Goal: Task Accomplishment & Management: Use online tool/utility

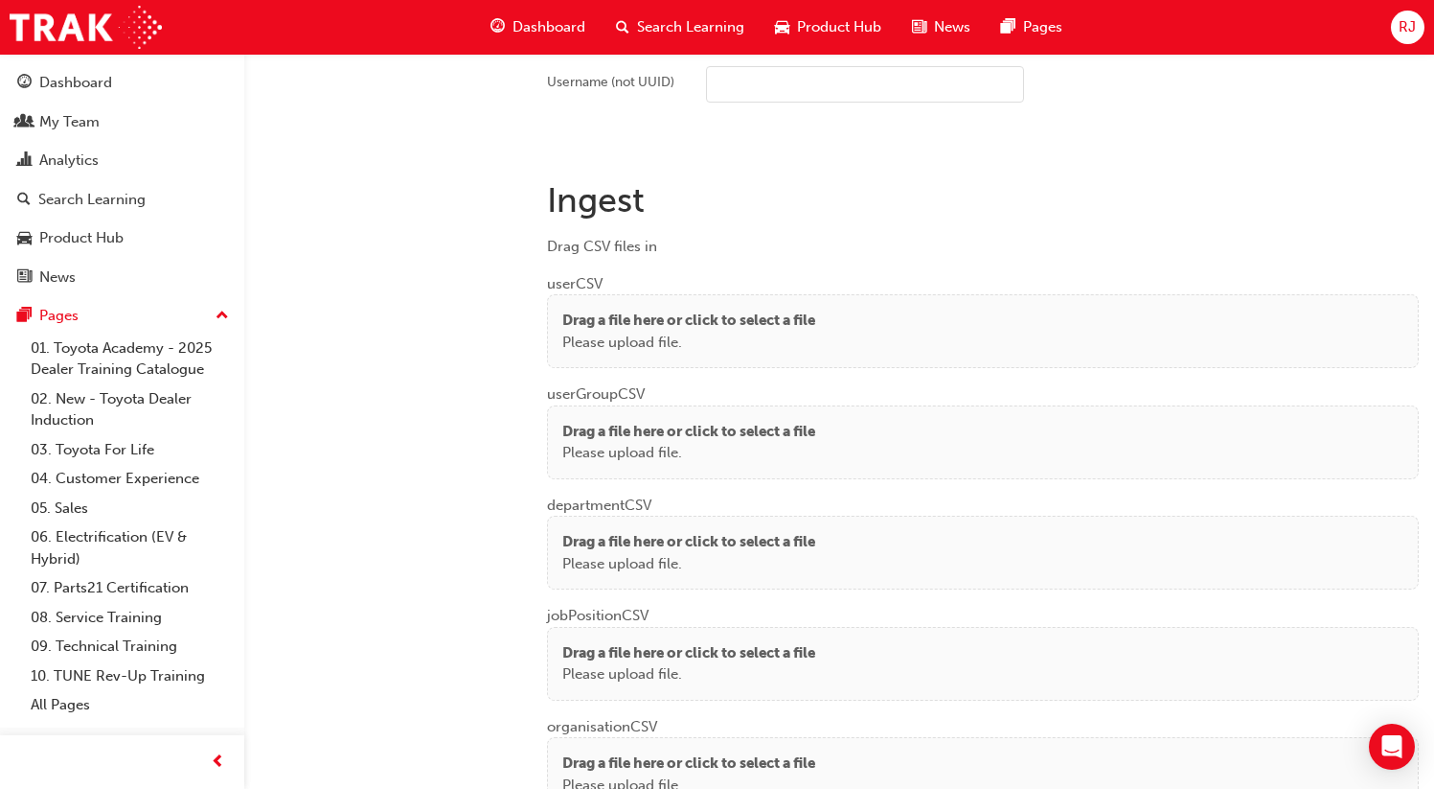
scroll to position [1442, 0]
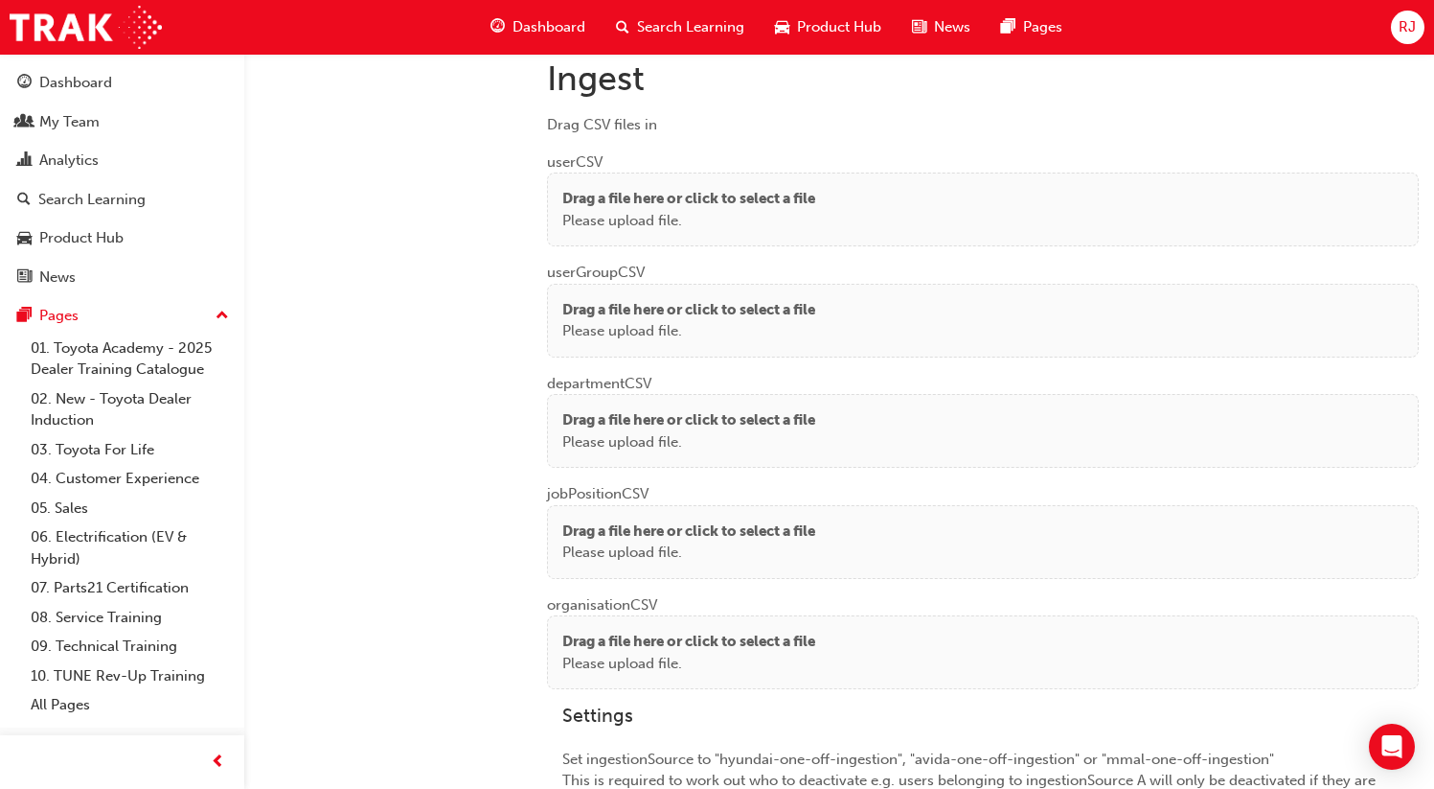
click at [780, 230] on div "Drag a file here or click to select a file Please upload file." at bounding box center [983, 209] width 872 height 74
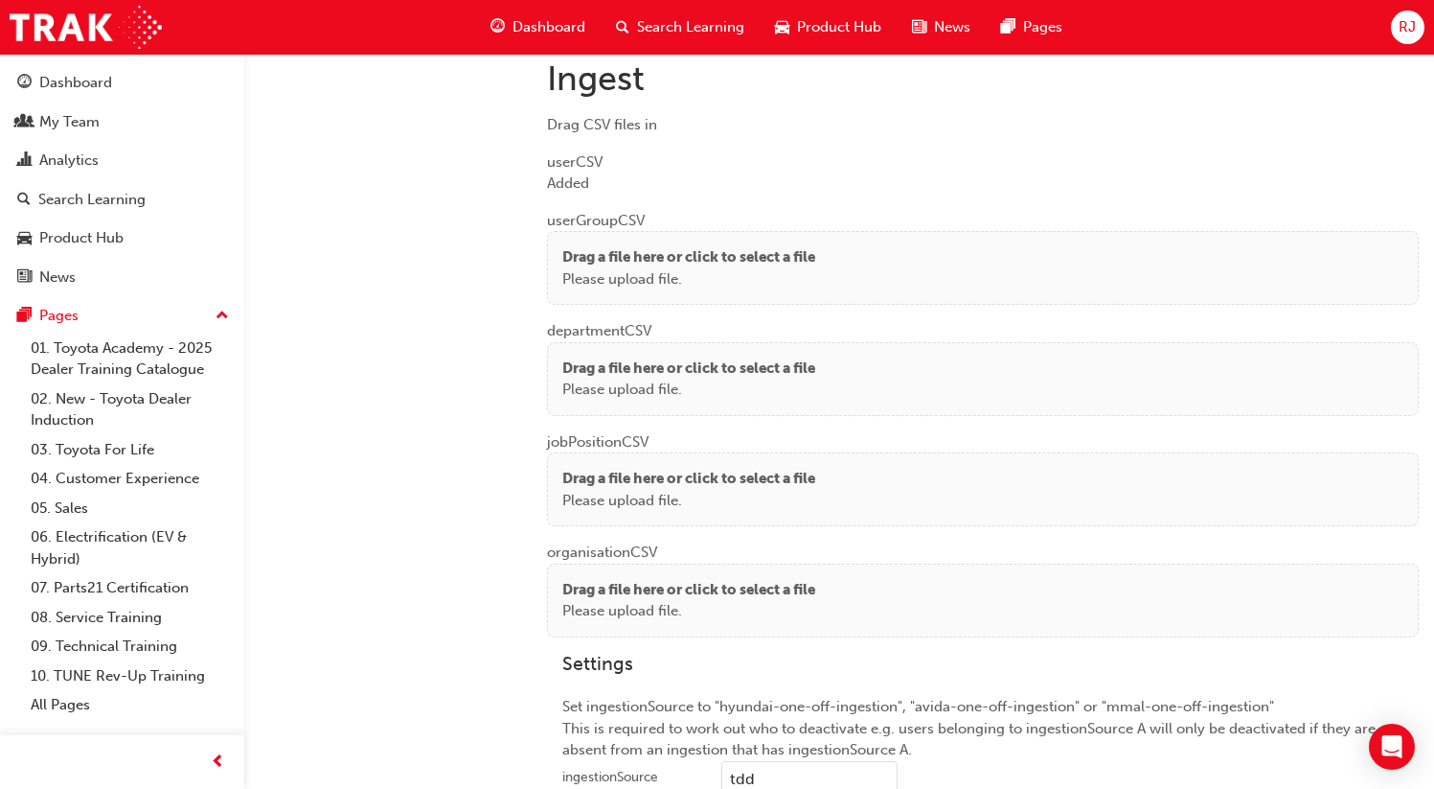
click at [605, 271] on p "Please upload file." at bounding box center [688, 279] width 253 height 22
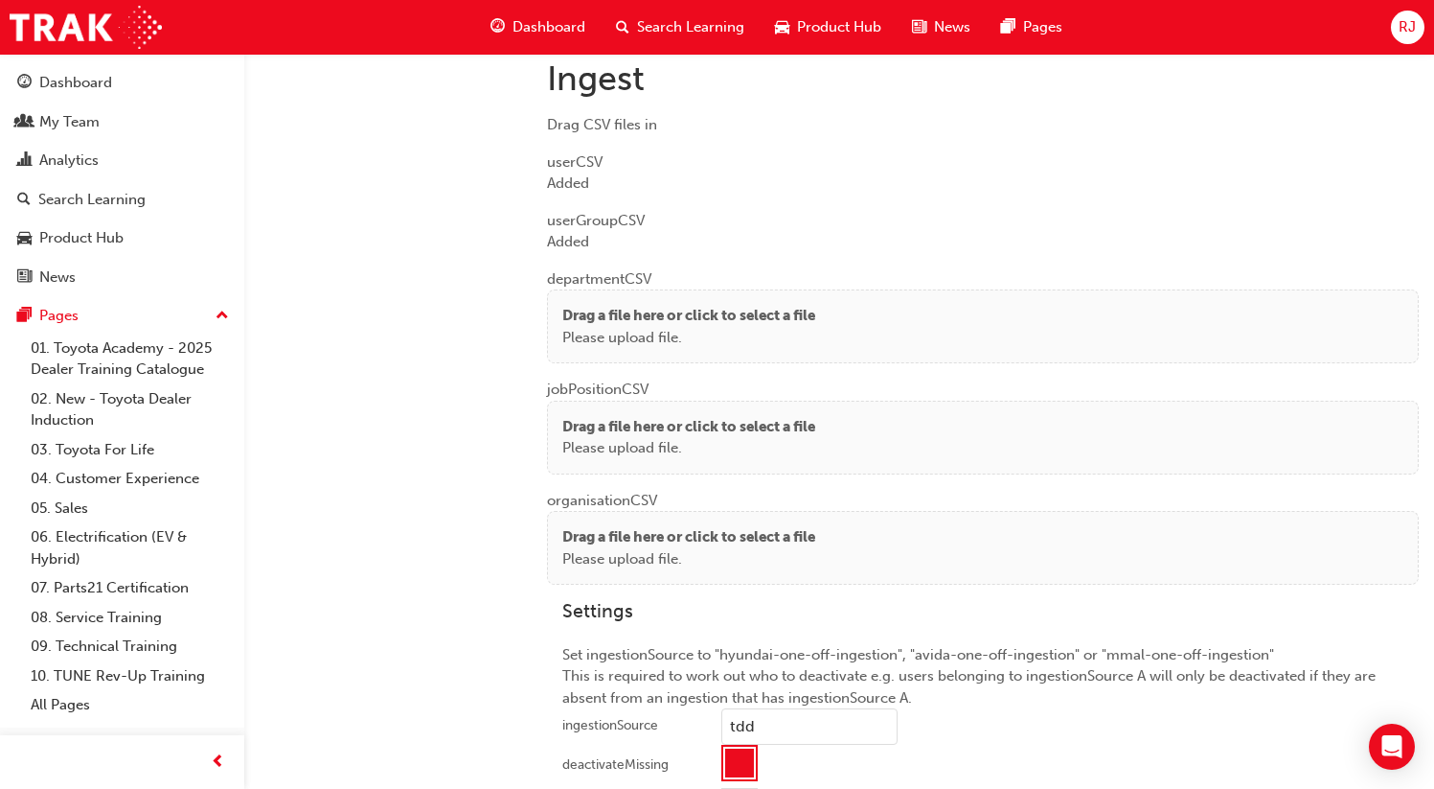
click at [602, 305] on p "Drag a file here or click to select a file" at bounding box center [688, 316] width 253 height 22
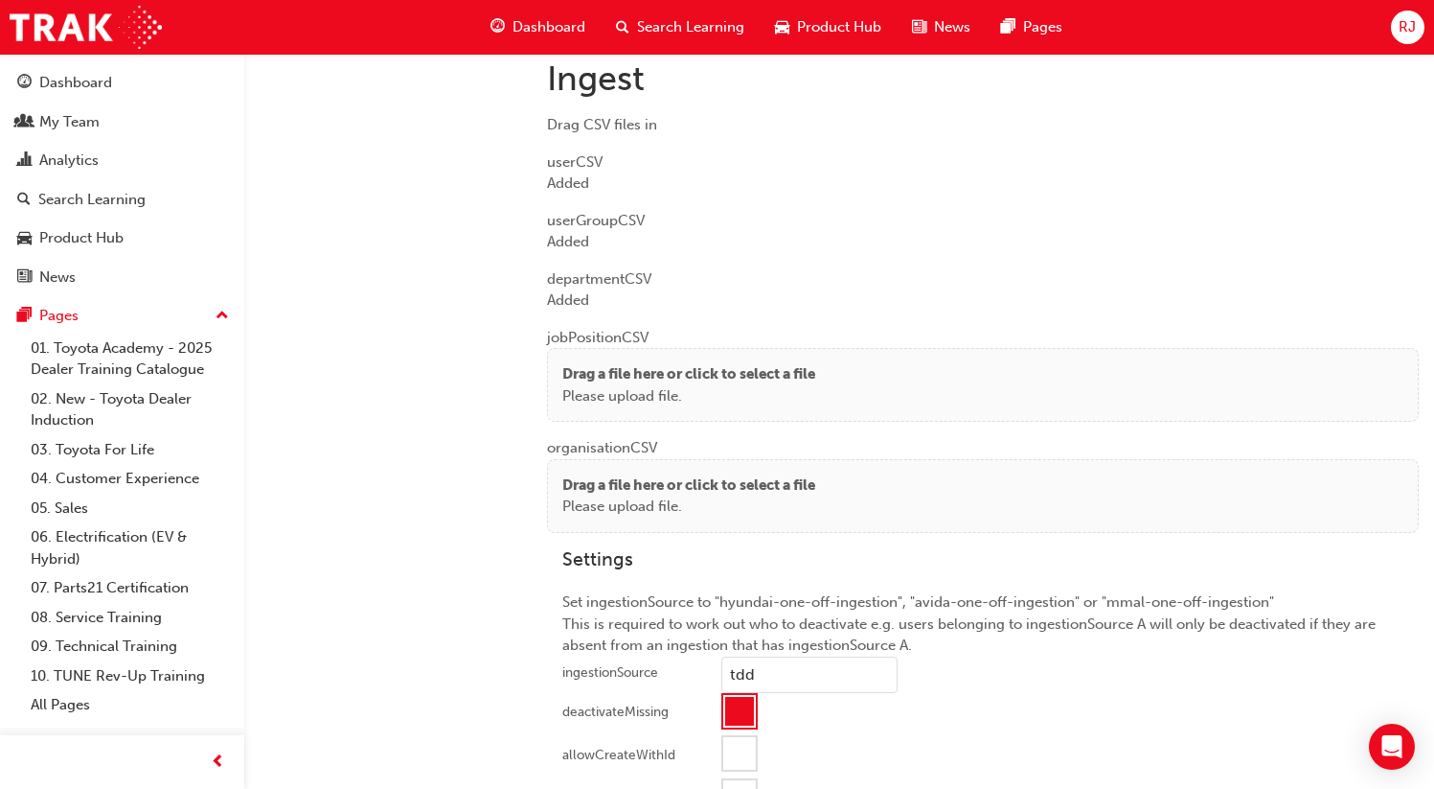
click at [581, 363] on p "Drag a file here or click to select a file" at bounding box center [688, 374] width 253 height 22
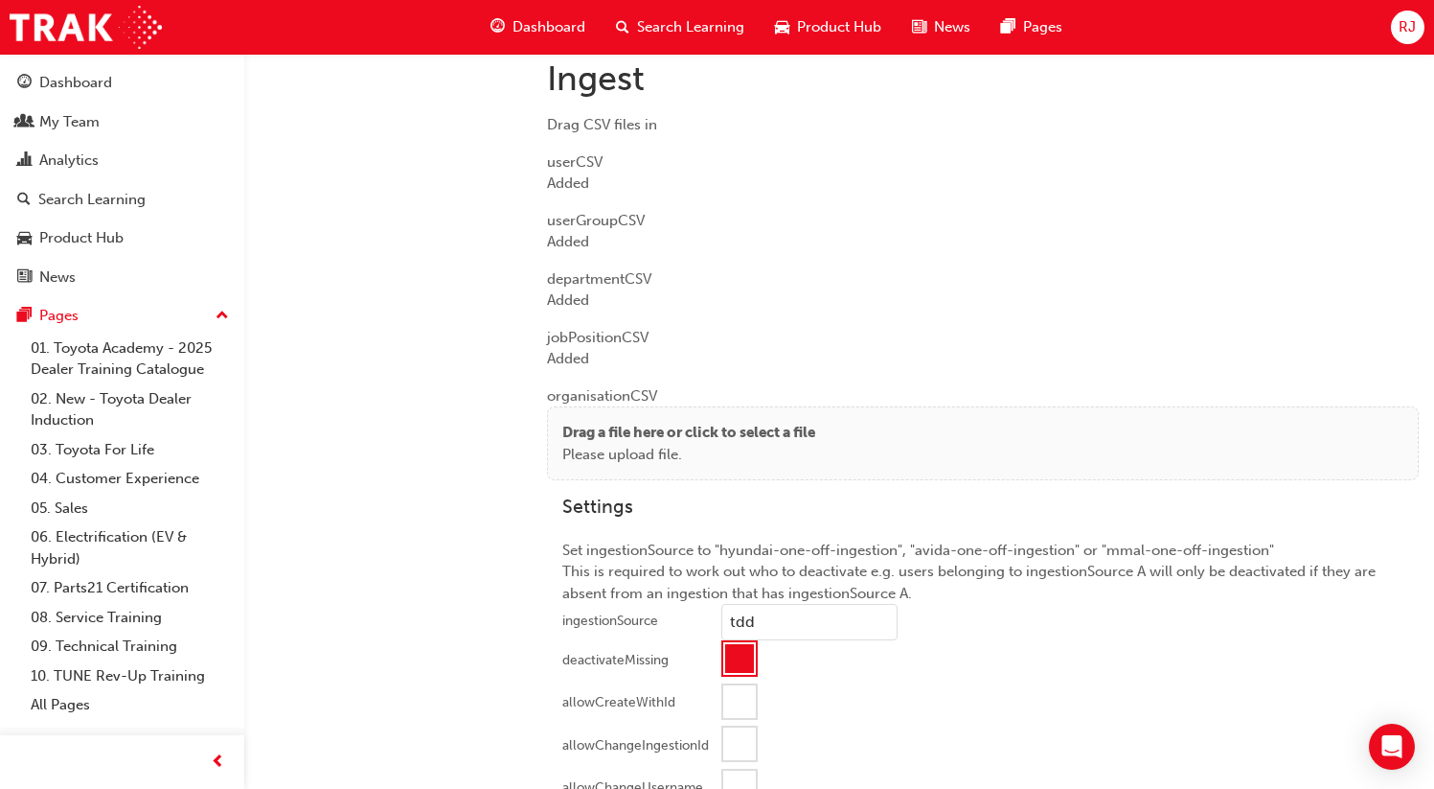
click at [664, 460] on div "Drag a file here or click to select a file Please upload file." at bounding box center [983, 443] width 872 height 74
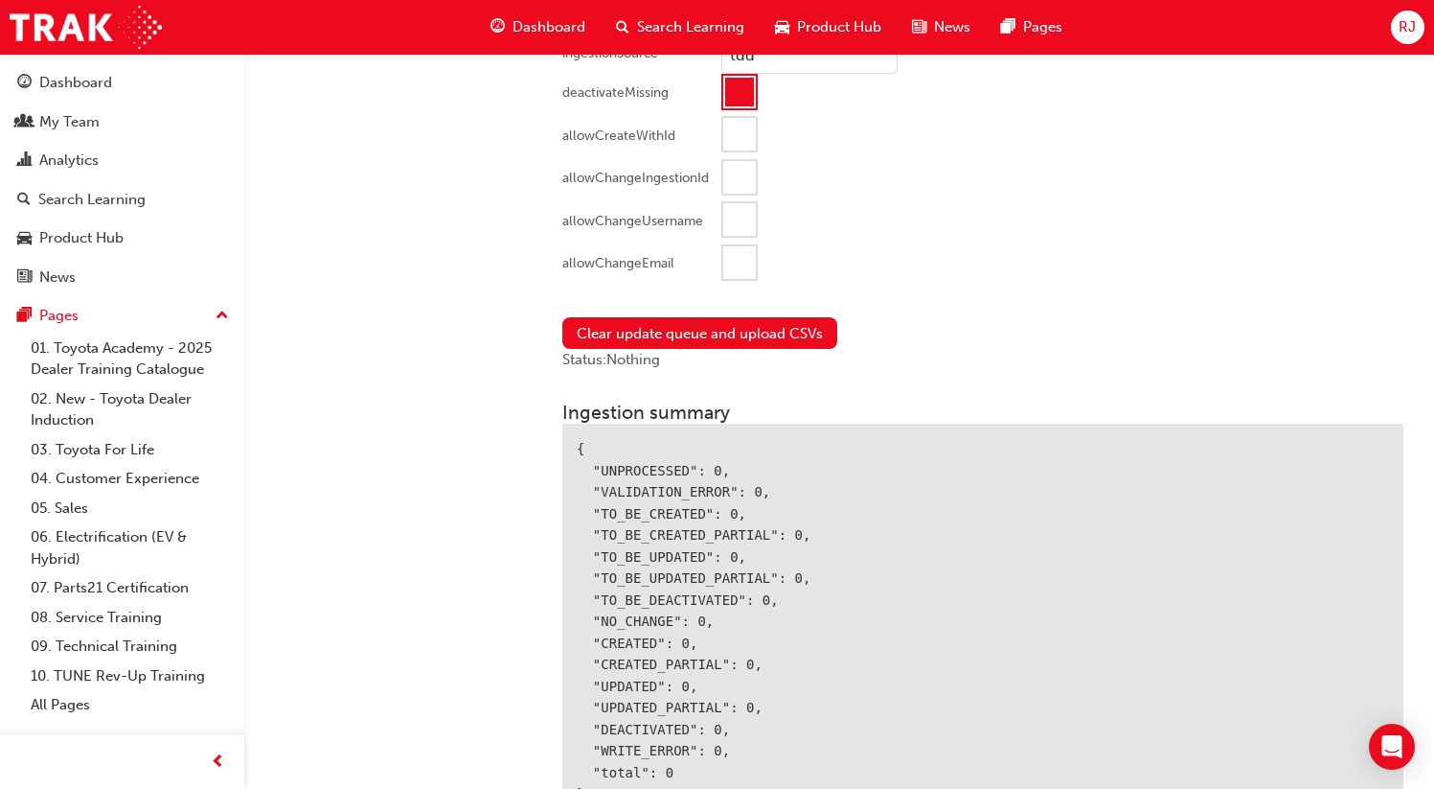
scroll to position [2025, 0]
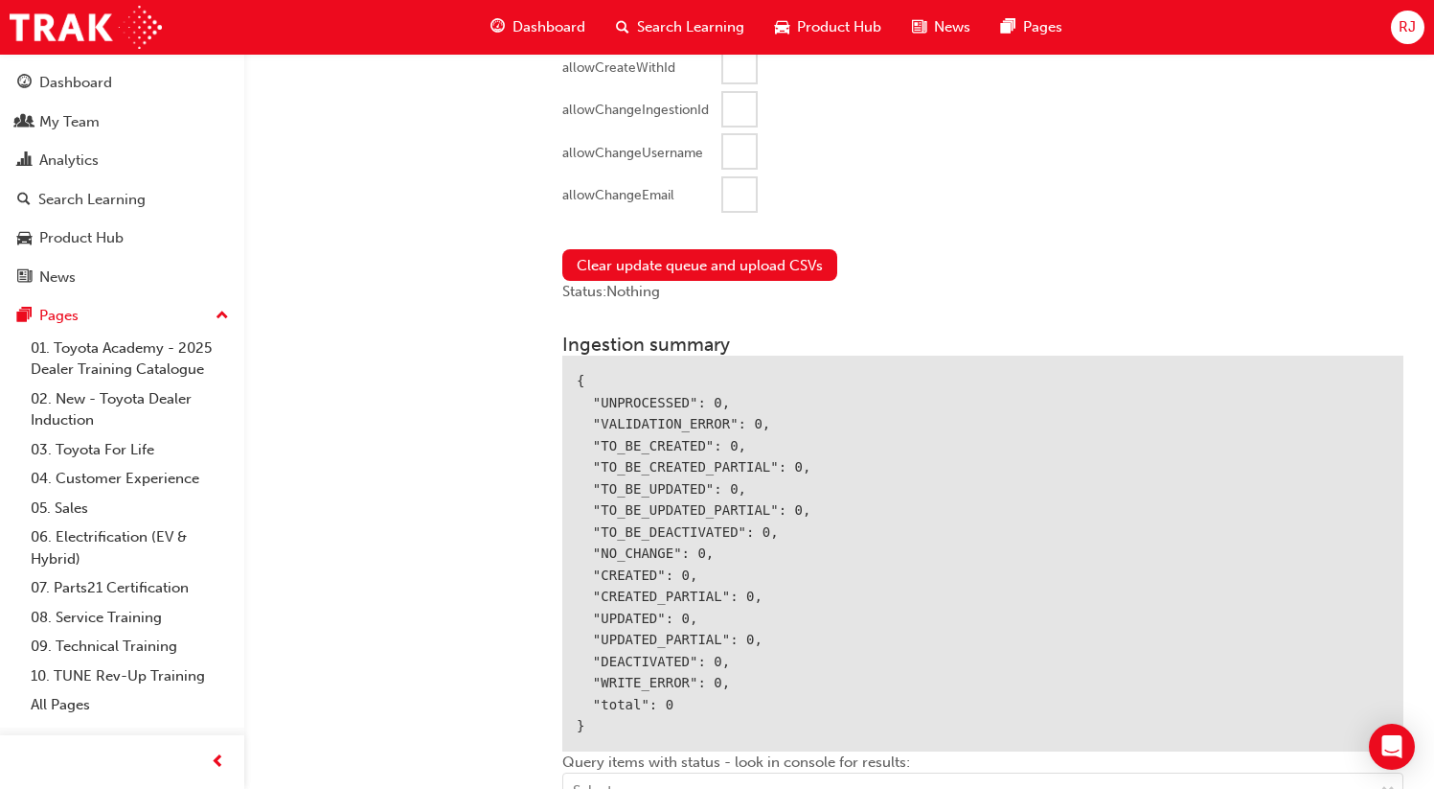
drag, startPoint x: 729, startPoint y: 178, endPoint x: 722, endPoint y: 213, distance: 35.1
click at [729, 178] on div at bounding box center [739, 194] width 33 height 33
click at [699, 243] on div "Clear update queue and upload CSVs Status: Nothing" at bounding box center [983, 276] width 872 height 84
click at [689, 257] on button "Clear update queue and upload CSVs" at bounding box center [699, 265] width 275 height 32
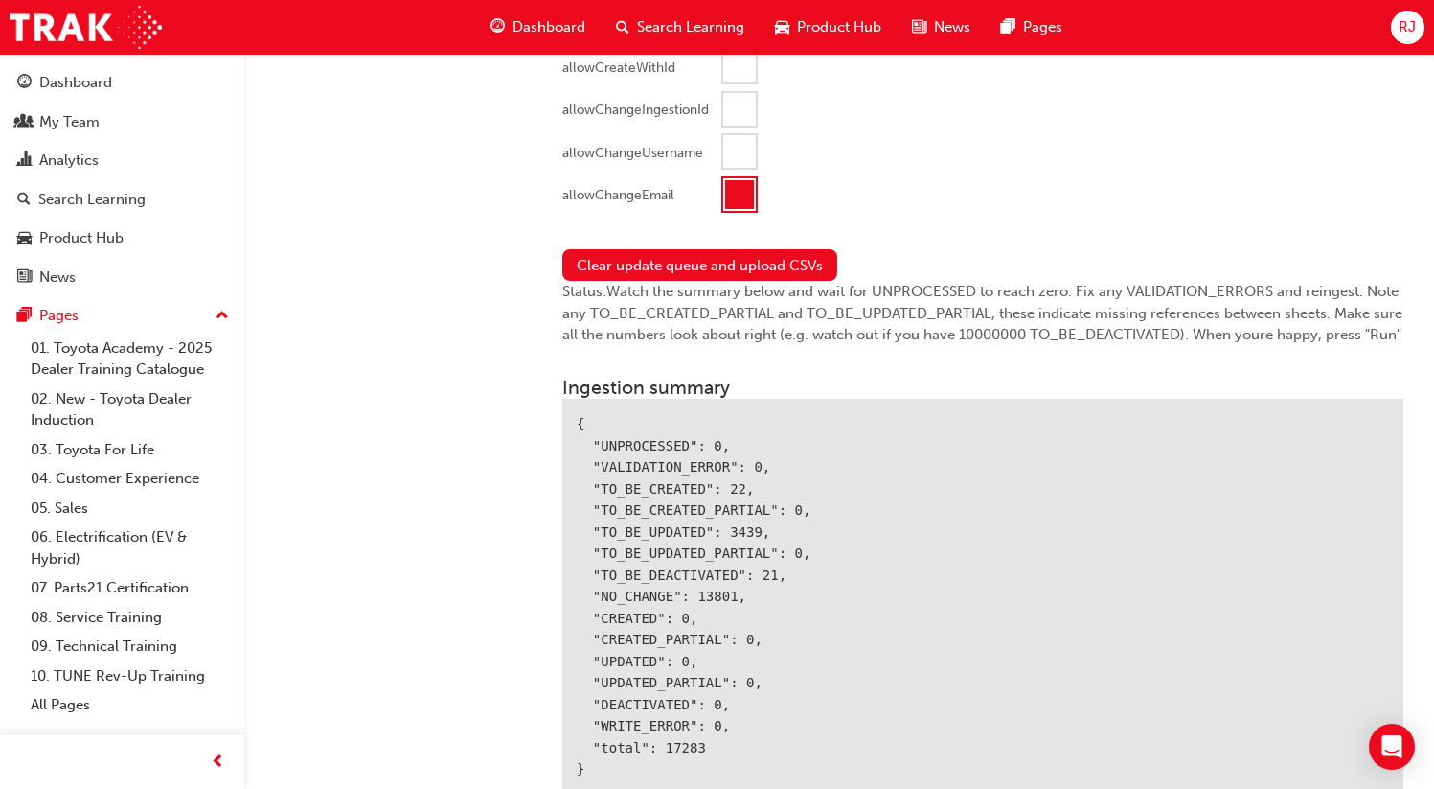
scroll to position [2403, 0]
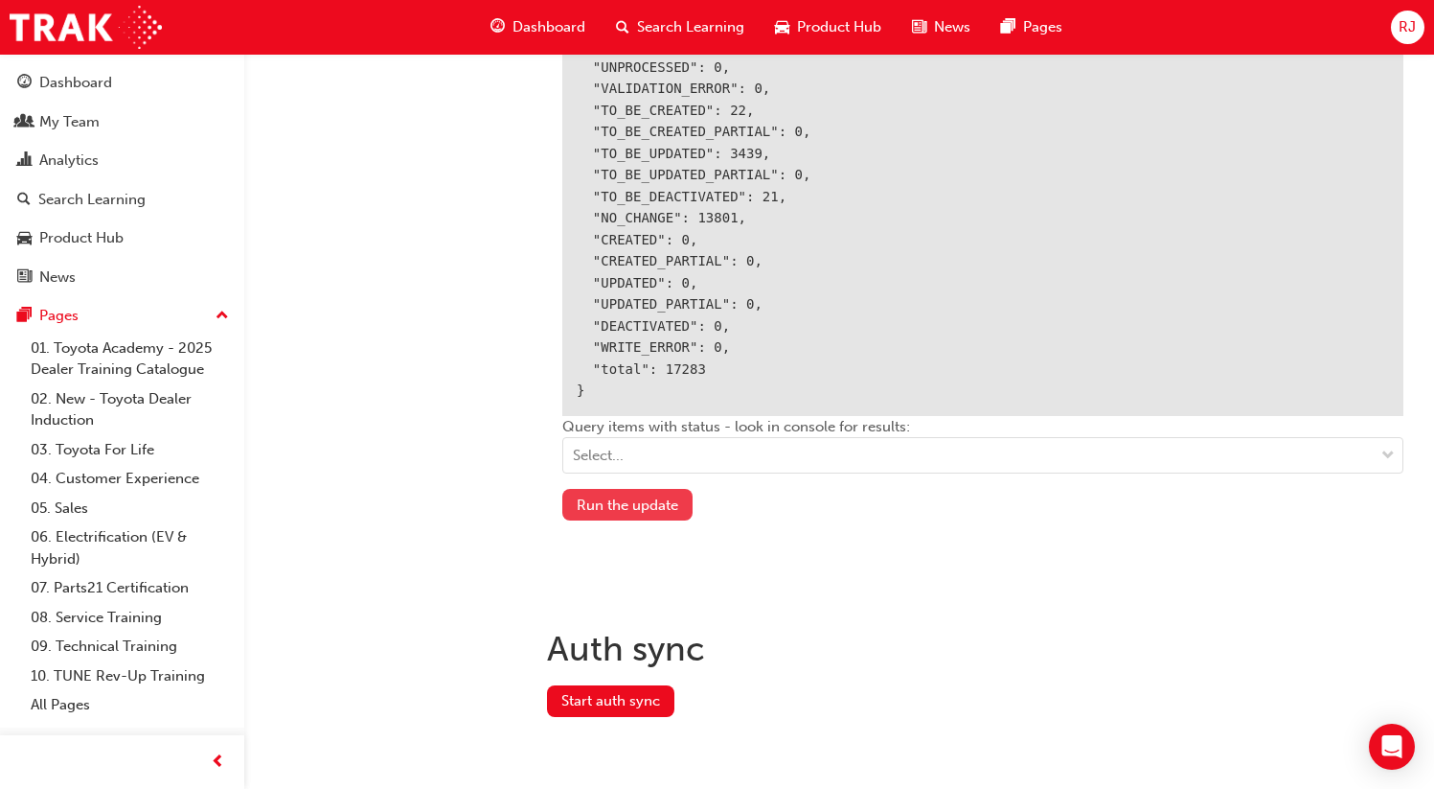
click at [617, 496] on button "Run the update" at bounding box center [627, 505] width 130 height 32
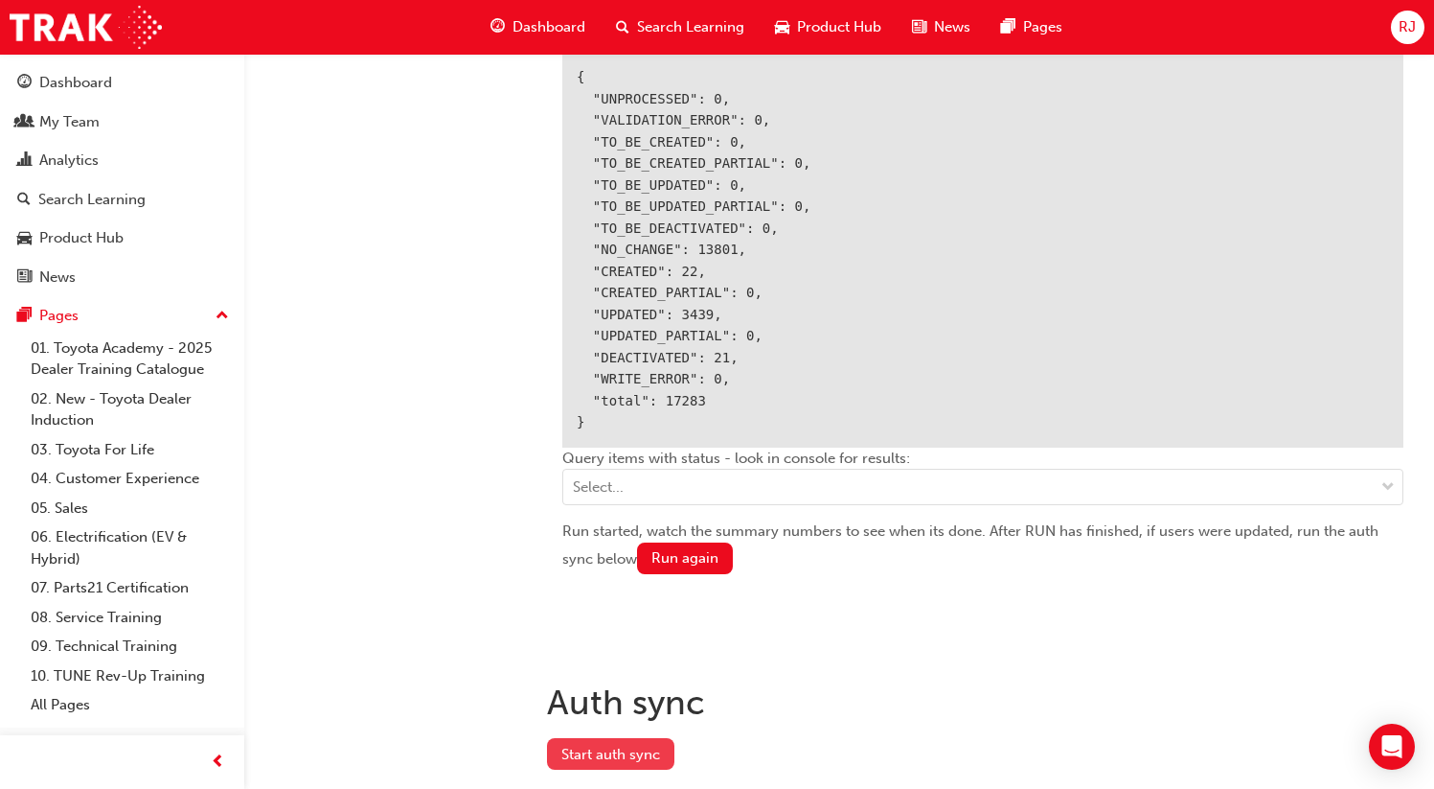
click at [602, 738] on button "Start auth sync" at bounding box center [610, 754] width 127 height 32
click at [601, 752] on button "Start auth sync" at bounding box center [610, 757] width 127 height 32
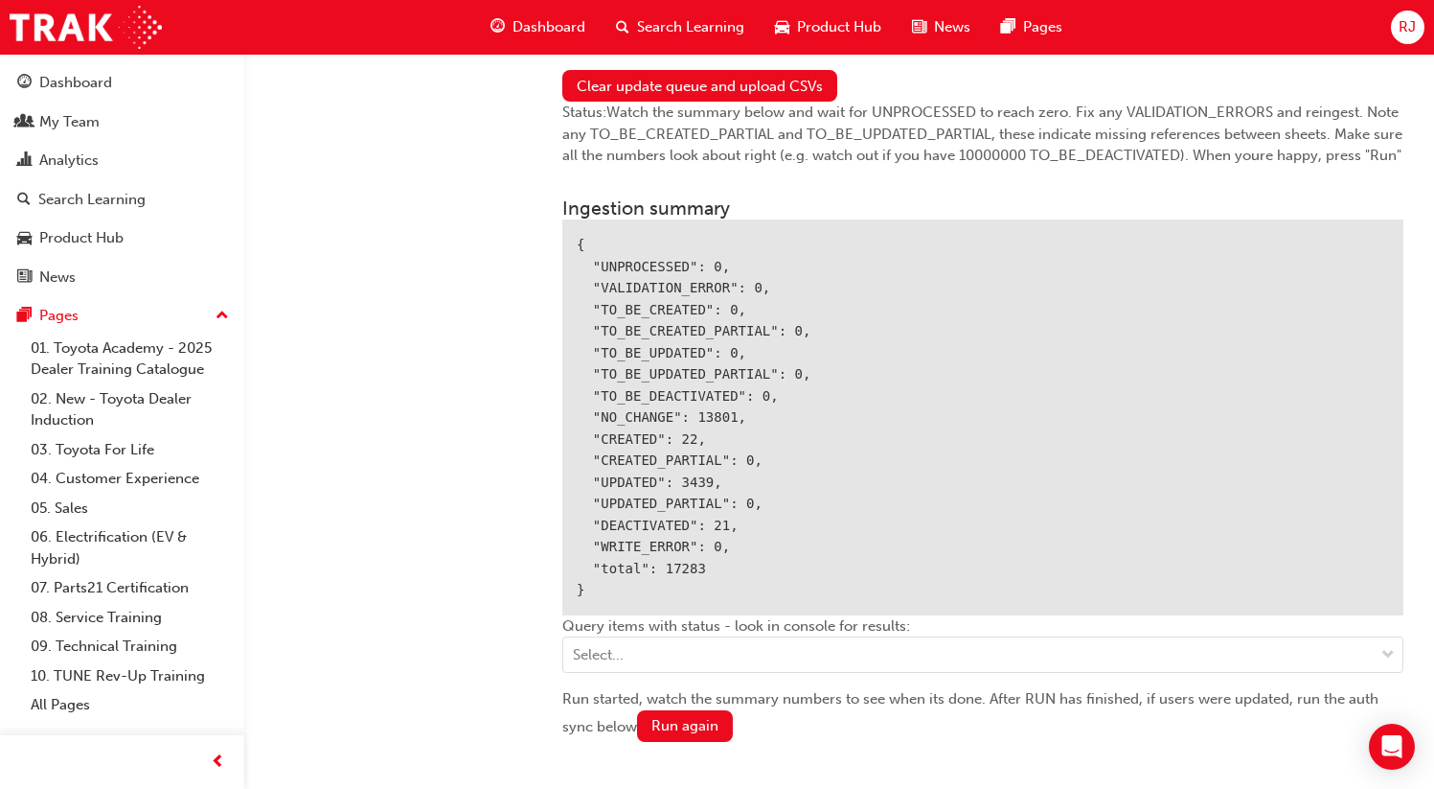
scroll to position [2194, 0]
